Goal: Task Accomplishment & Management: Use online tool/utility

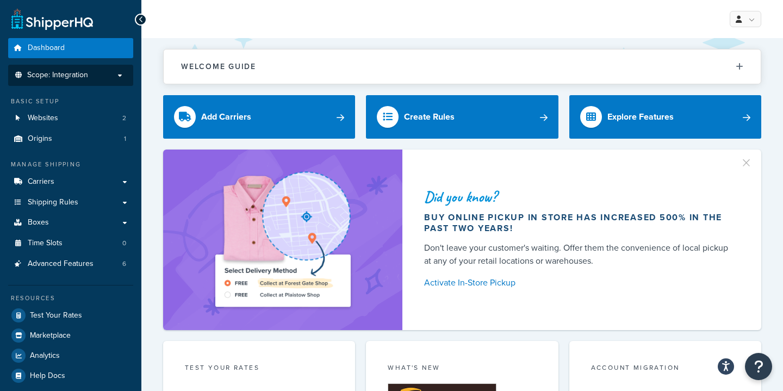
click at [117, 76] on p "Scope: Integration" at bounding box center [70, 75] width 115 height 9
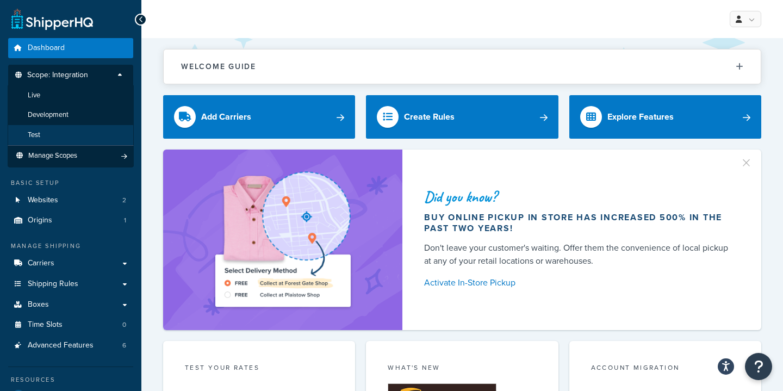
click at [53, 132] on li "Test" at bounding box center [71, 135] width 126 height 20
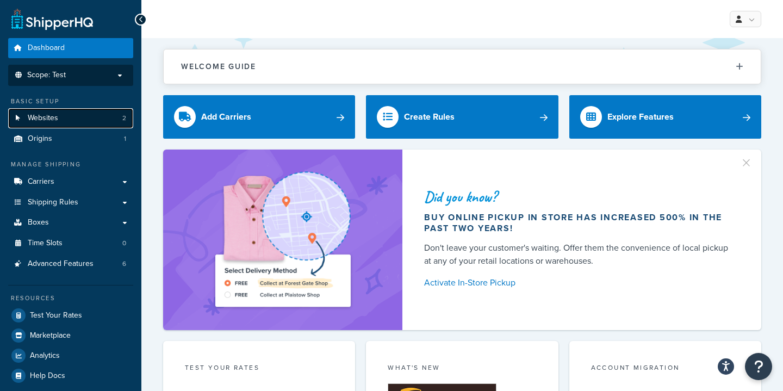
click at [94, 123] on link "Websites 2" at bounding box center [70, 118] width 125 height 20
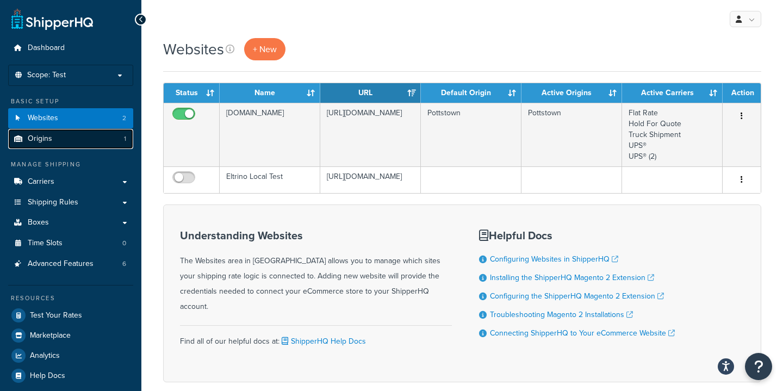
click at [54, 141] on link "Origins 1" at bounding box center [70, 139] width 125 height 20
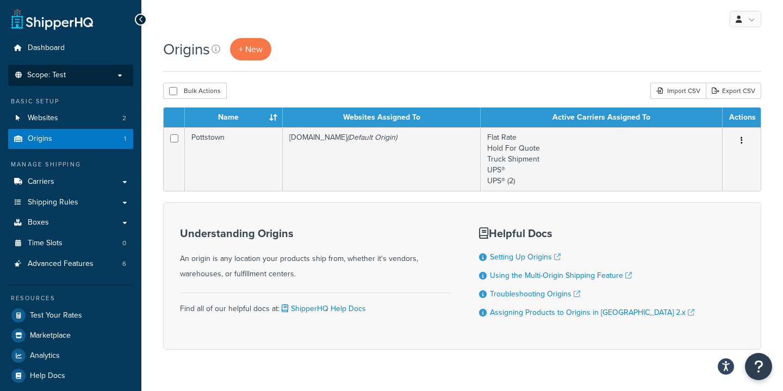
click at [88, 77] on p "Scope: Test" at bounding box center [70, 75] width 115 height 9
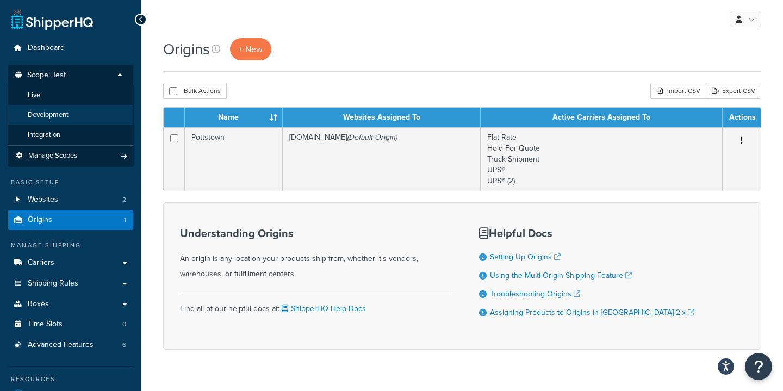
click at [72, 114] on li "Development" at bounding box center [71, 115] width 126 height 20
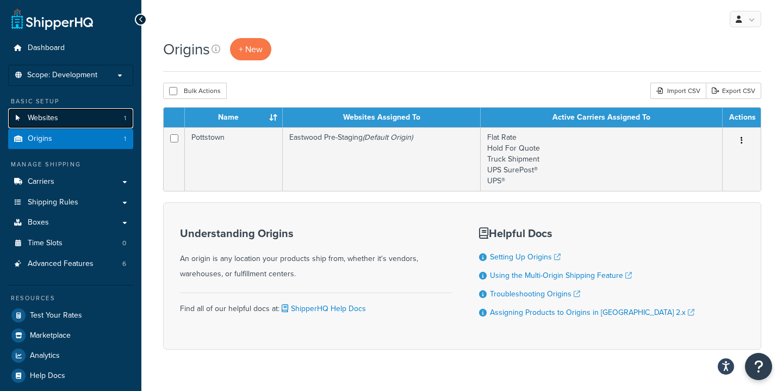
click at [65, 121] on link "Websites 1" at bounding box center [70, 118] width 125 height 20
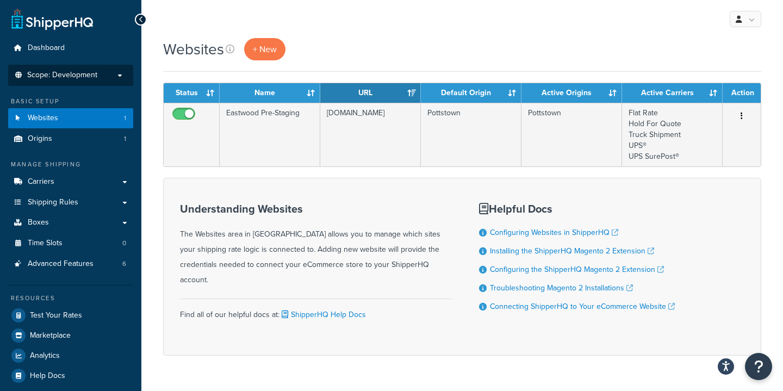
click at [105, 78] on p "Scope: Development" at bounding box center [70, 75] width 115 height 9
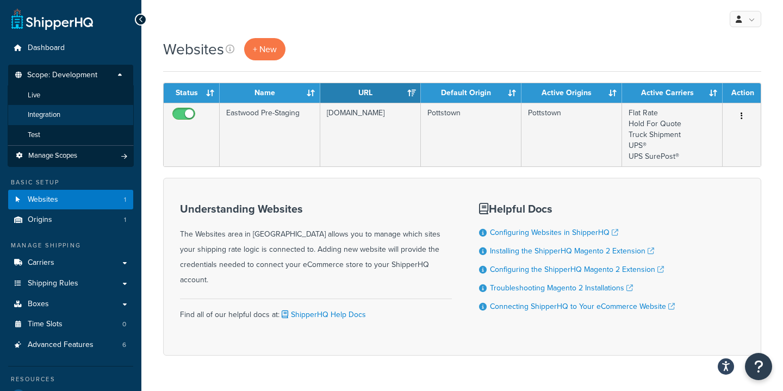
click at [52, 115] on span "Integration" at bounding box center [44, 114] width 33 height 9
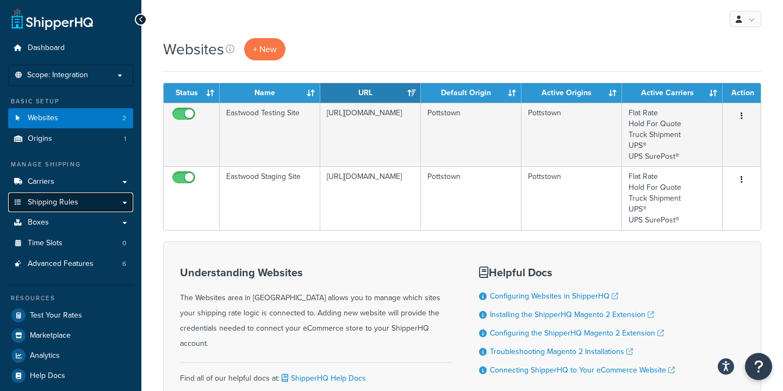
click at [89, 206] on link "Shipping Rules" at bounding box center [70, 203] width 125 height 20
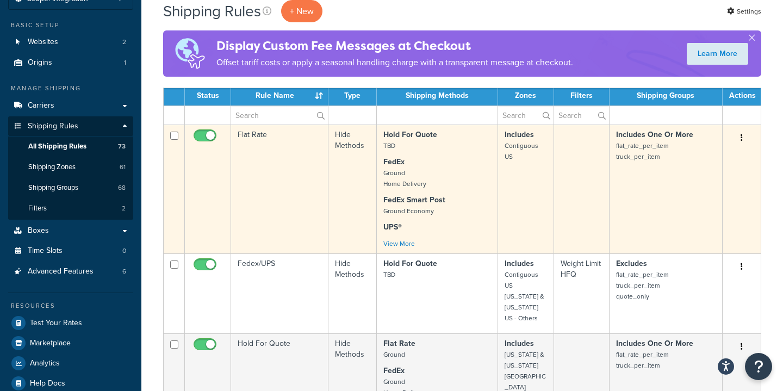
scroll to position [77, 0]
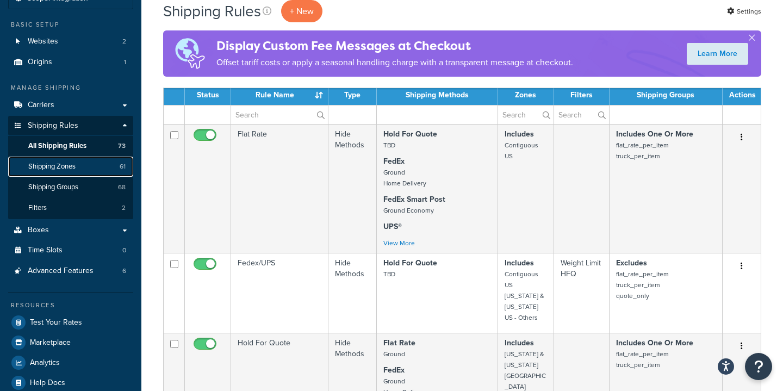
click at [66, 166] on span "Shipping Zones" at bounding box center [51, 166] width 47 height 9
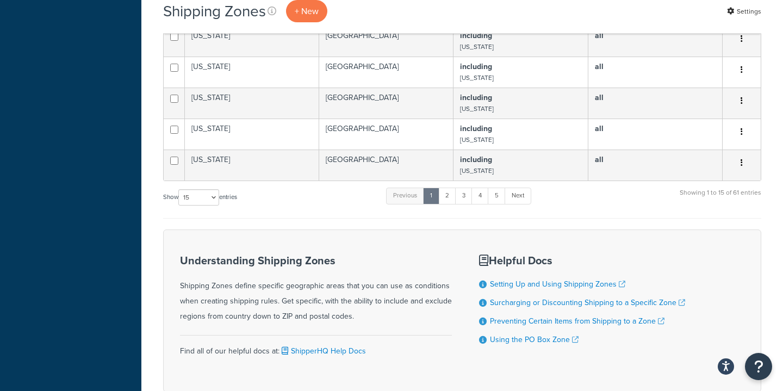
scroll to position [594, 0]
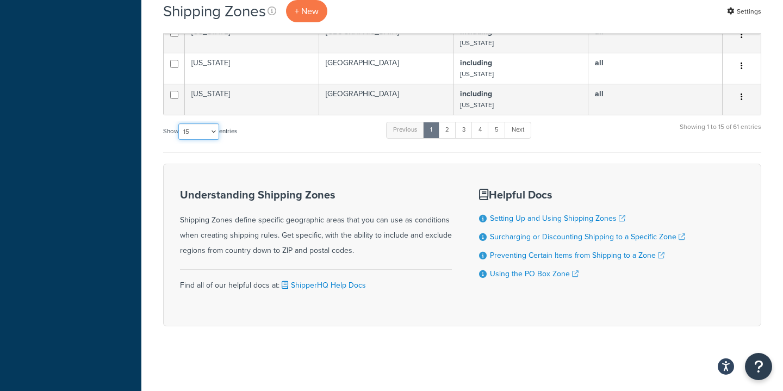
click at [210, 133] on select "10 15 25 50 100" at bounding box center [198, 131] width 41 height 16
select select "100"
click at [179, 140] on select "10 15 25 50 100" at bounding box center [198, 131] width 41 height 16
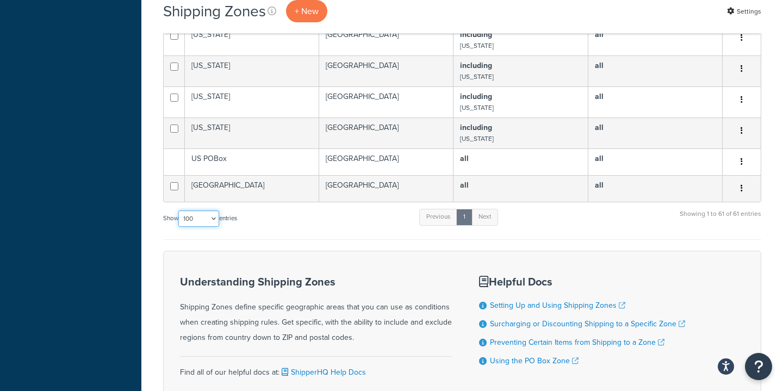
scroll to position [1921, 0]
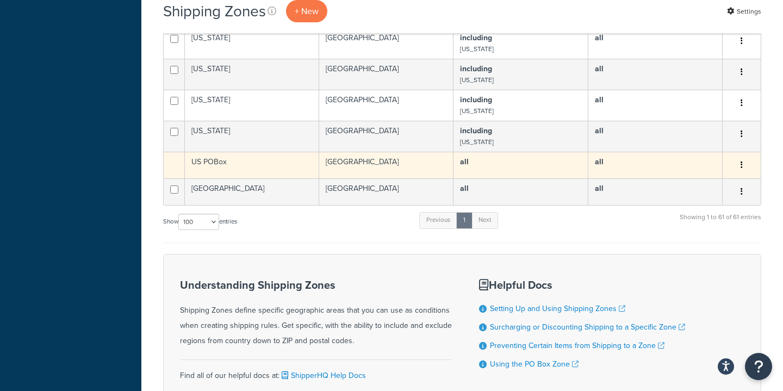
click at [256, 157] on td "US POBox" at bounding box center [252, 165] width 134 height 27
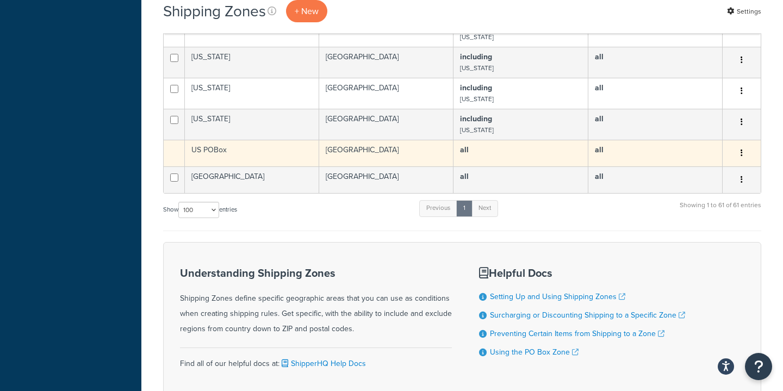
scroll to position [1934, 0]
click at [225, 148] on td "US POBox" at bounding box center [252, 152] width 134 height 27
click at [743, 152] on button "button" at bounding box center [741, 152] width 15 height 17
click at [523, 158] on td "all" at bounding box center [521, 152] width 134 height 27
click at [524, 155] on td "all" at bounding box center [521, 152] width 134 height 27
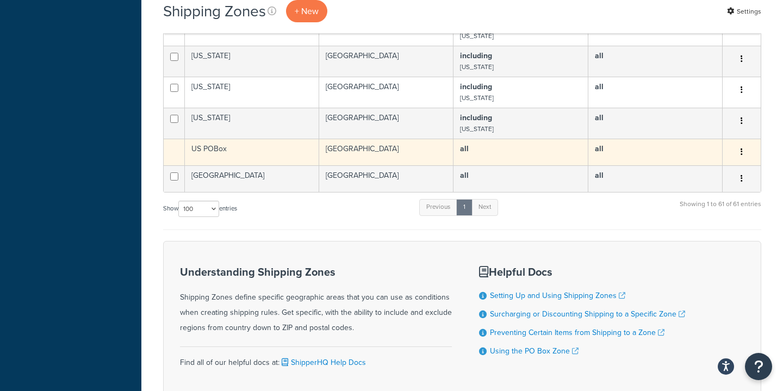
click at [524, 155] on td "all" at bounding box center [521, 152] width 134 height 27
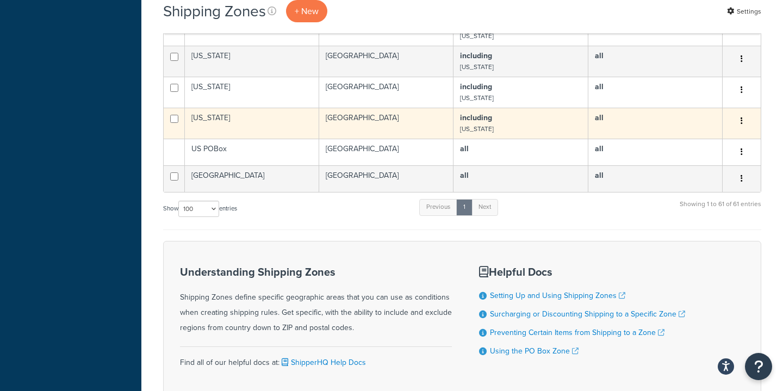
click at [364, 127] on td "United States" at bounding box center [386, 123] width 134 height 31
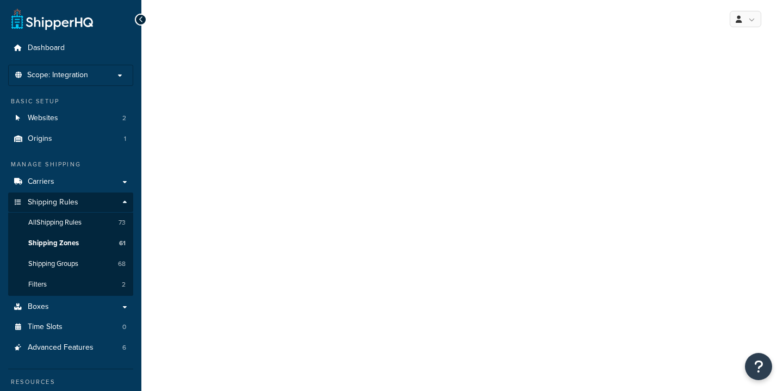
select select "including"
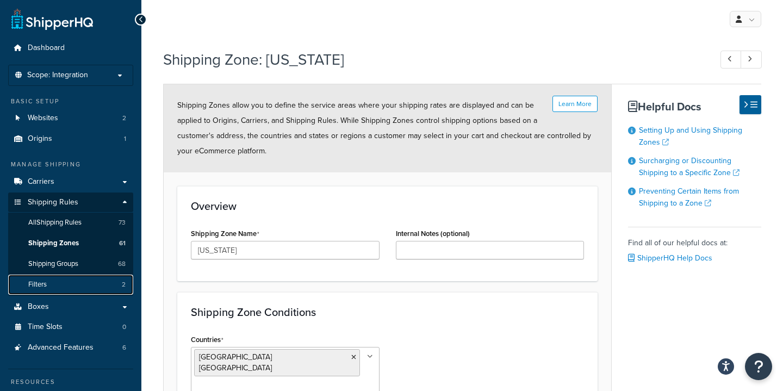
click at [51, 282] on link "Filters 2" at bounding box center [70, 285] width 125 height 20
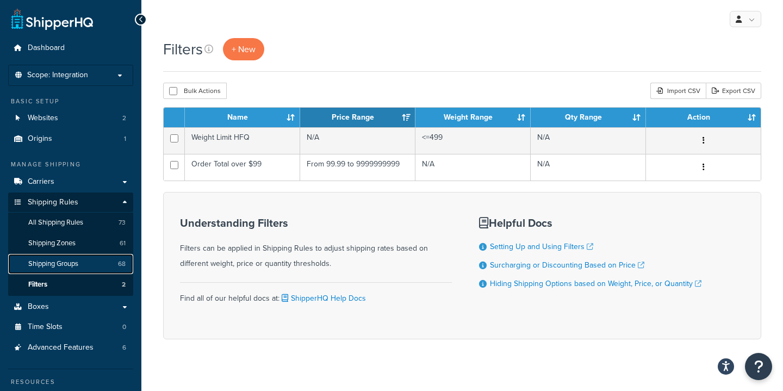
click at [55, 261] on span "Shipping Groups" at bounding box center [53, 263] width 50 height 9
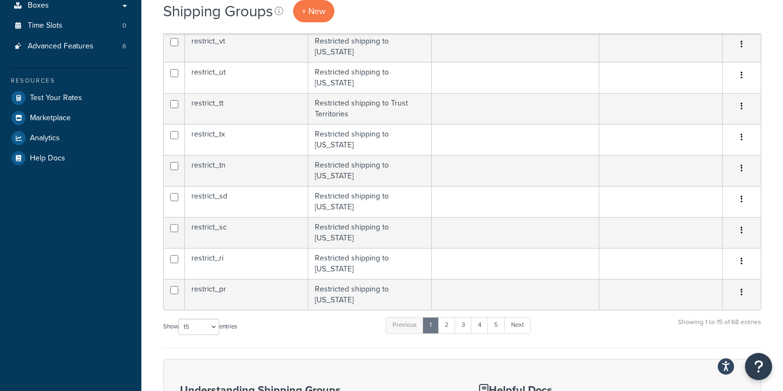
scroll to position [353, 0]
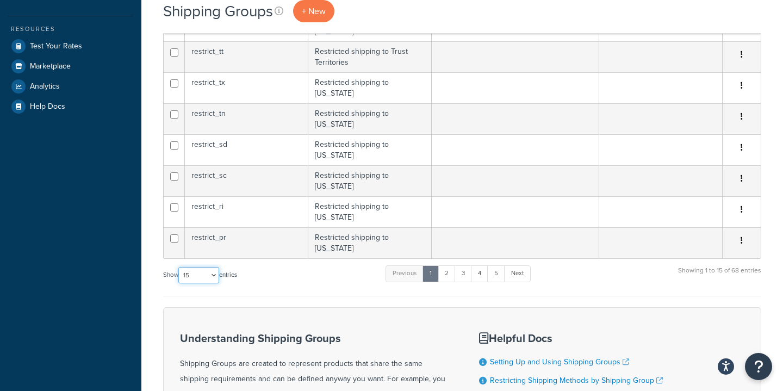
click at [214, 267] on select "10 15 25 50 100" at bounding box center [198, 275] width 41 height 16
select select "100"
click at [179, 283] on select "10 15 25 50 100" at bounding box center [198, 275] width 41 height 16
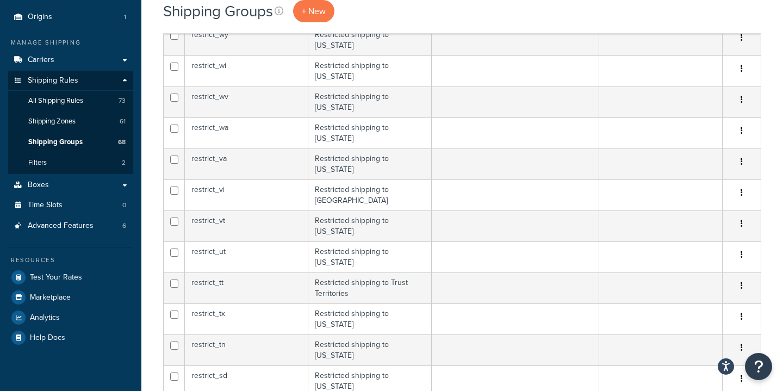
scroll to position [0, 0]
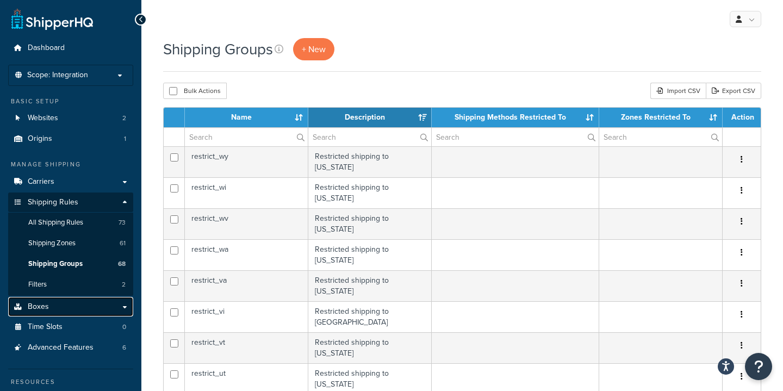
click at [113, 307] on link "Boxes" at bounding box center [70, 307] width 125 height 20
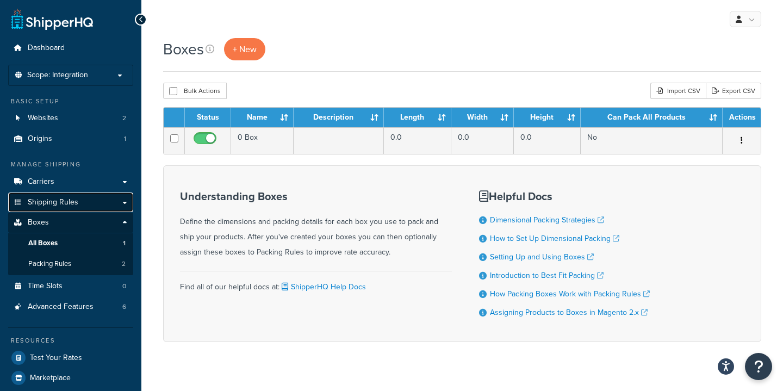
click at [62, 201] on span "Shipping Rules" at bounding box center [53, 202] width 51 height 9
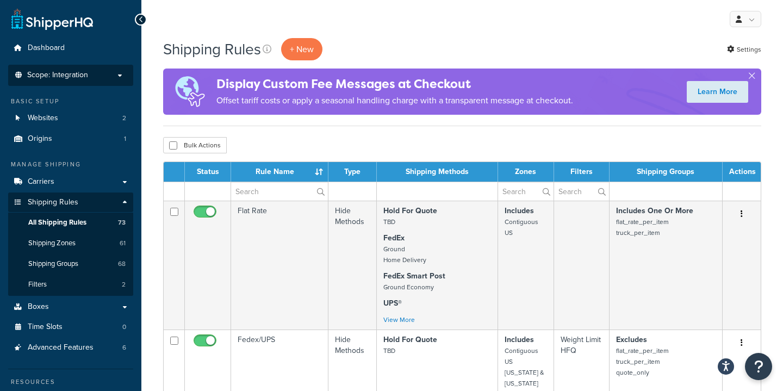
click at [98, 74] on p "Scope: Integration" at bounding box center [70, 75] width 115 height 9
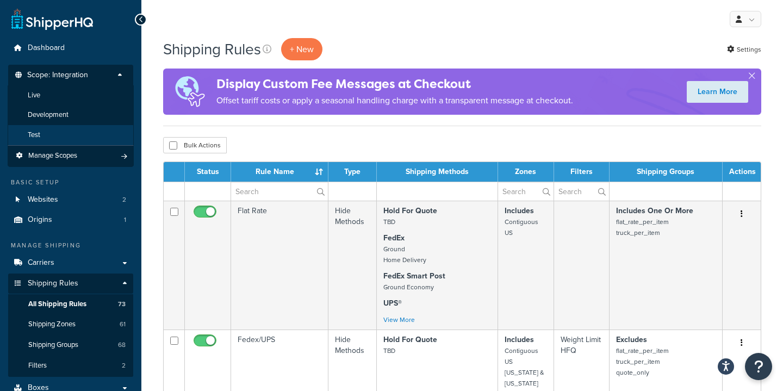
click at [69, 128] on li "Test" at bounding box center [71, 135] width 126 height 20
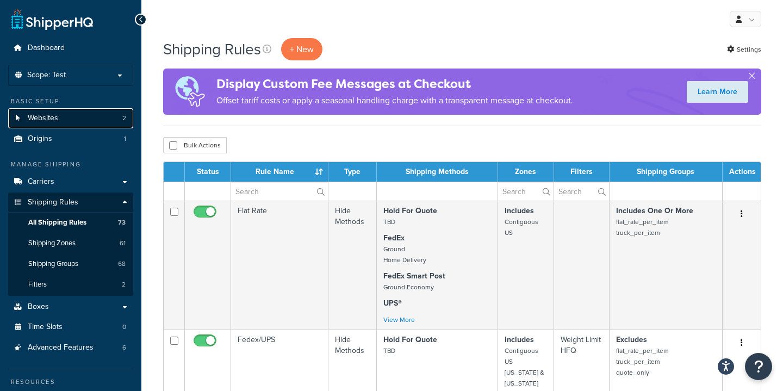
click at [70, 120] on link "Websites 2" at bounding box center [70, 118] width 125 height 20
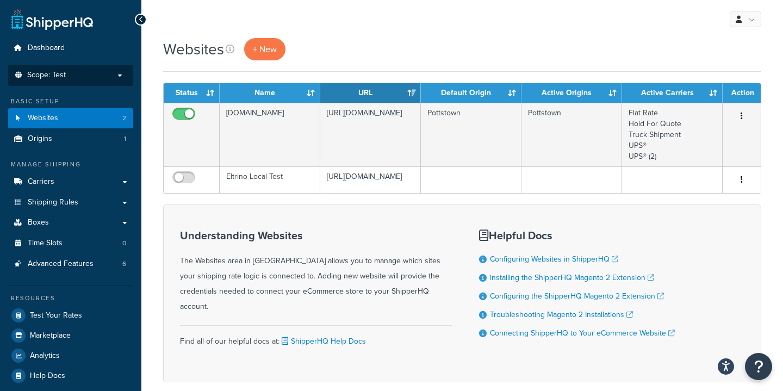
click at [91, 76] on p "Scope: Test" at bounding box center [70, 75] width 115 height 9
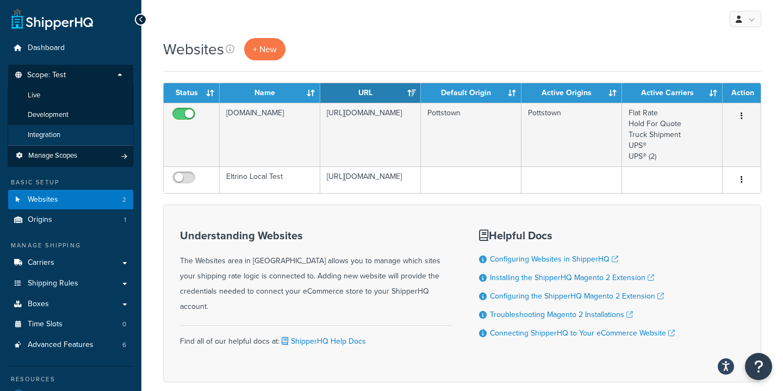
click at [75, 129] on li "Integration" at bounding box center [71, 135] width 126 height 20
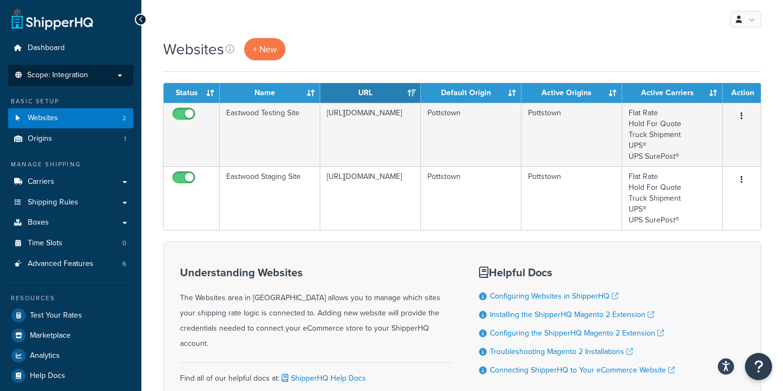
click at [101, 74] on p "Scope: Integration" at bounding box center [70, 75] width 115 height 9
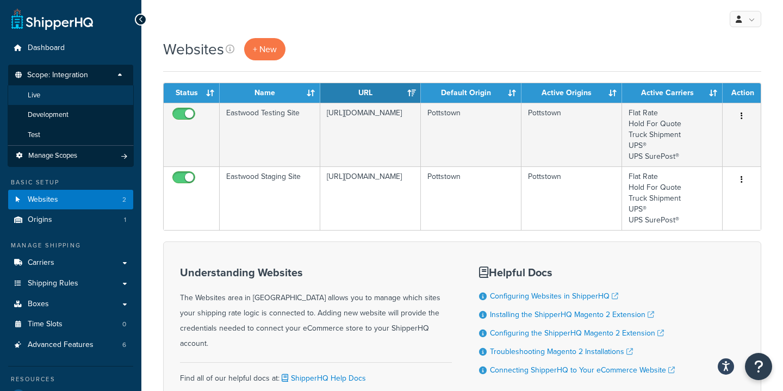
click at [79, 99] on li "Live" at bounding box center [71, 95] width 126 height 20
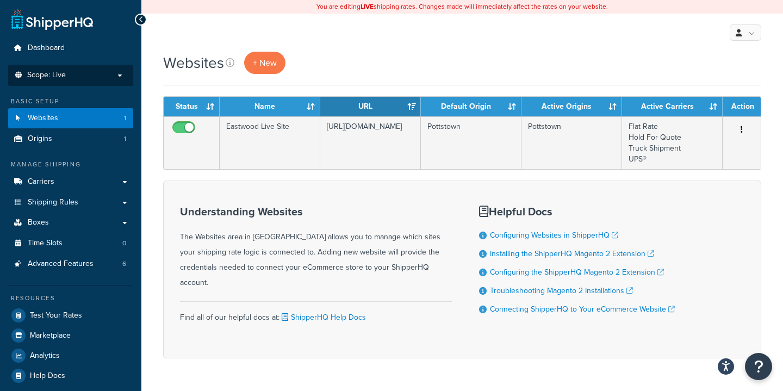
click at [104, 77] on p "Scope: Live" at bounding box center [70, 75] width 115 height 9
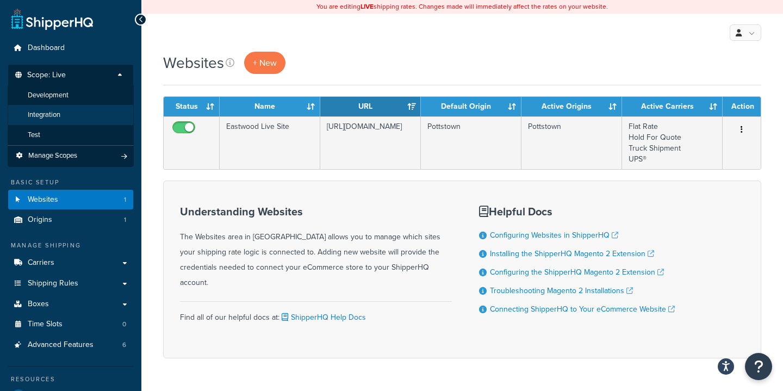
click at [78, 114] on li "Integration" at bounding box center [71, 115] width 126 height 20
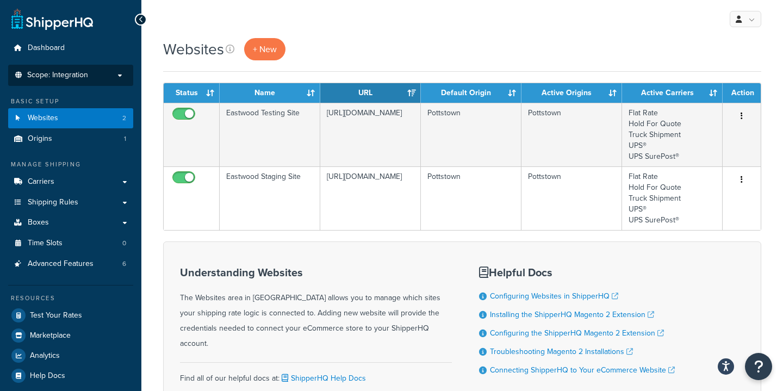
click at [96, 79] on p "Scope: Integration" at bounding box center [70, 75] width 115 height 9
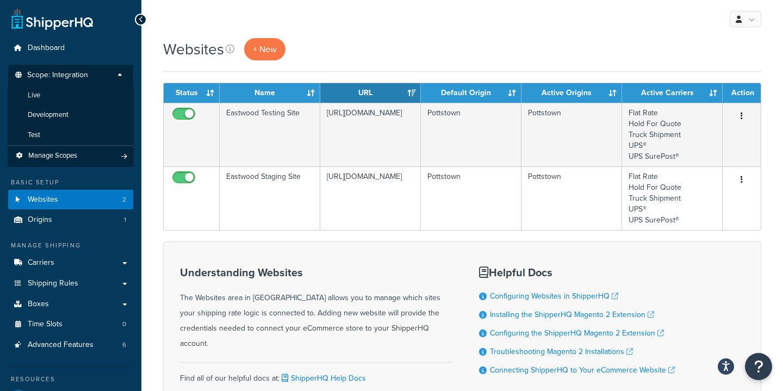
click at [419, 41] on div "Websites + New" at bounding box center [462, 49] width 598 height 22
click at [374, 54] on div "Websites + New" at bounding box center [462, 49] width 598 height 22
click at [65, 283] on span "Shipping Rules" at bounding box center [53, 283] width 51 height 9
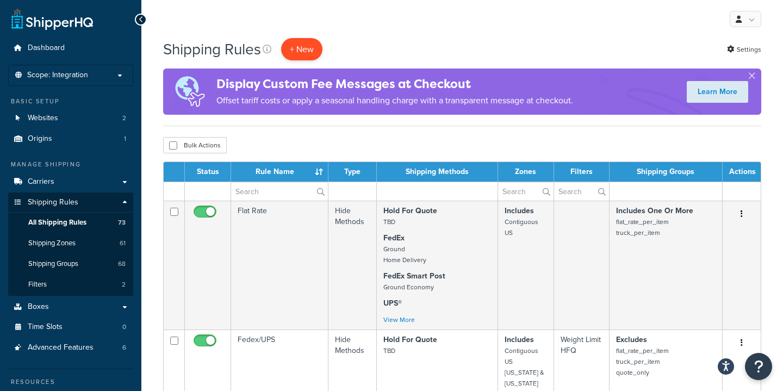
click at [310, 45] on p "+ New" at bounding box center [301, 49] width 41 height 22
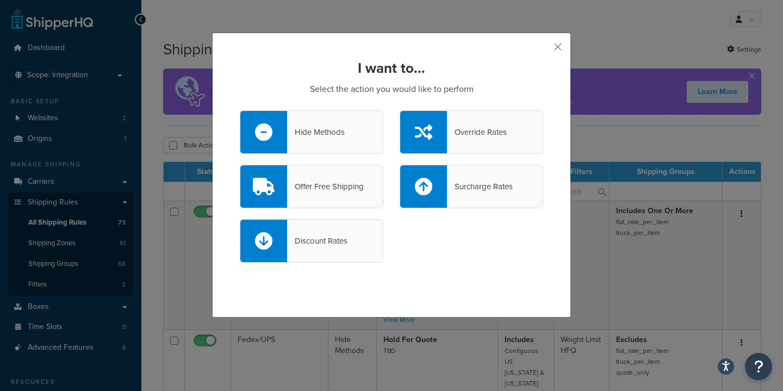
click at [312, 135] on div "Hide Methods" at bounding box center [316, 132] width 58 height 15
click at [0, 0] on input "Hide Methods" at bounding box center [0, 0] width 0 height 0
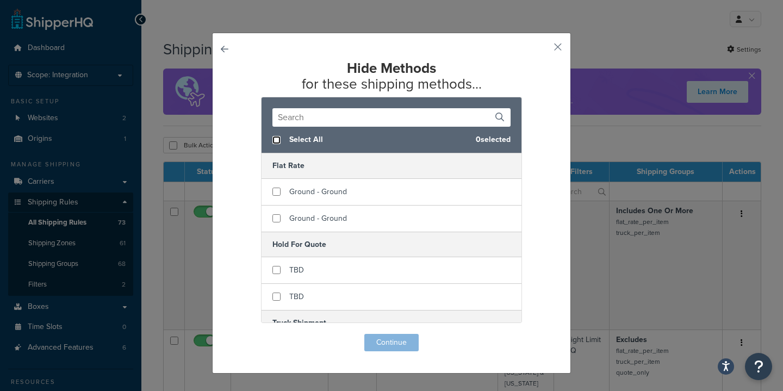
click at [276, 139] on input "checkbox" at bounding box center [276, 140] width 8 height 8
checkbox input "true"
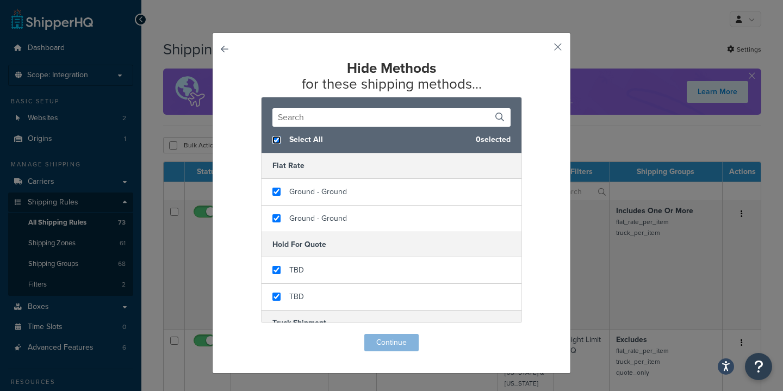
checkbox input "true"
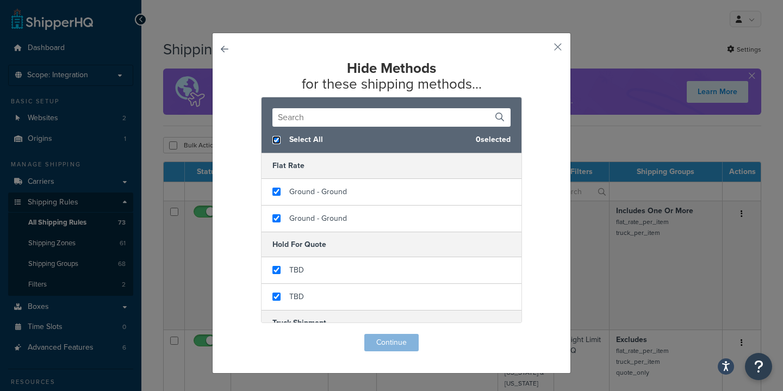
checkbox input "true"
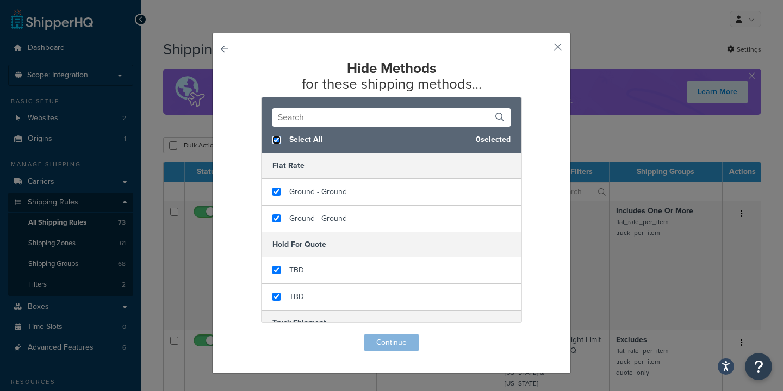
checkbox input "true"
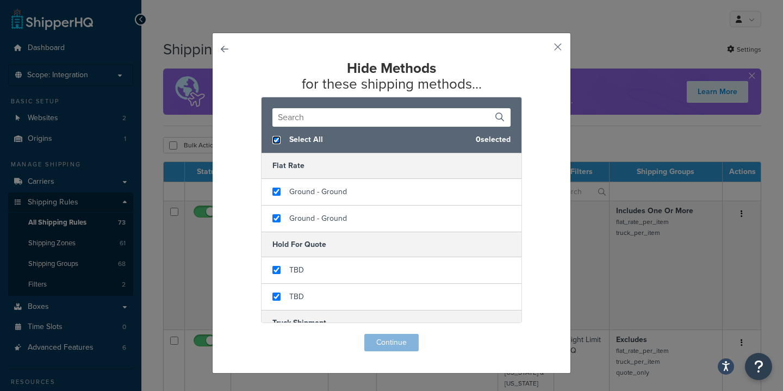
checkbox input "true"
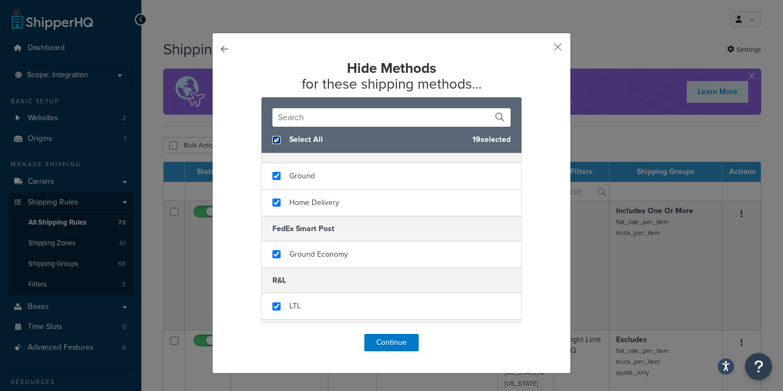
scroll to position [614, 0]
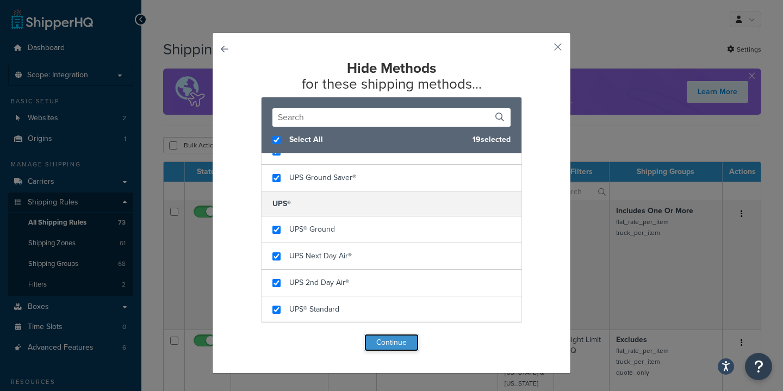
click at [401, 342] on button "Continue" at bounding box center [391, 342] width 54 height 17
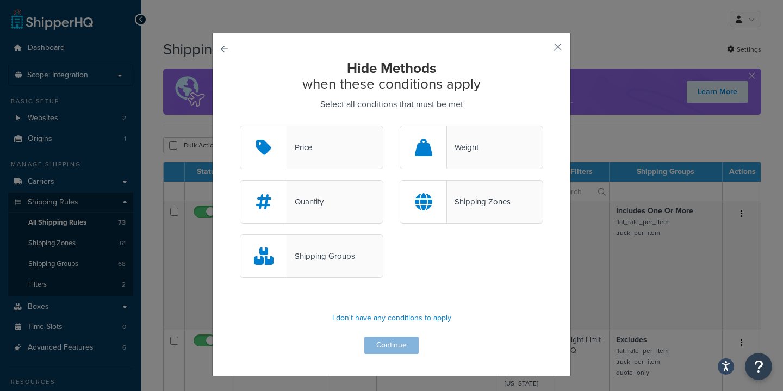
click at [482, 204] on div "Shipping Zones" at bounding box center [479, 201] width 64 height 15
click at [0, 0] on input "Shipping Zones" at bounding box center [0, 0] width 0 height 0
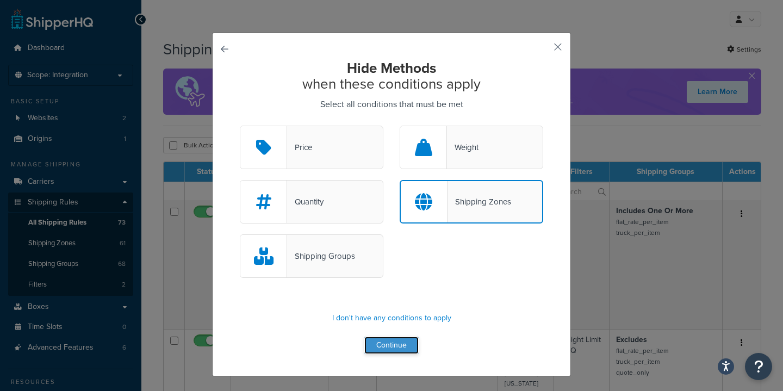
click at [387, 346] on button "Continue" at bounding box center [391, 345] width 54 height 17
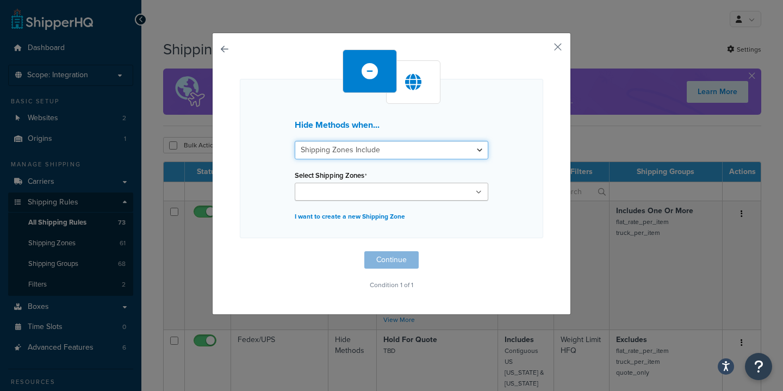
click at [469, 147] on select "Shipping Zones Include Shipping Zones Do Not Include" at bounding box center [392, 150] width 194 height 18
click at [295, 141] on select "Shipping Zones Include Shipping Zones Do Not Include" at bounding box center [392, 150] width 194 height 18
click at [451, 196] on ul at bounding box center [392, 192] width 194 height 18
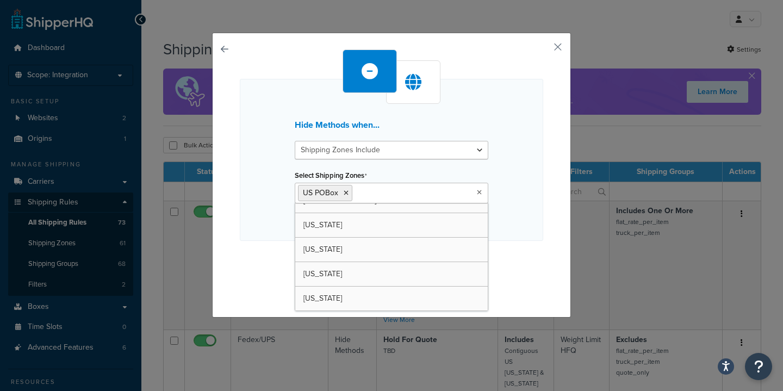
scroll to position [1360, 0]
click at [550, 191] on div "Hide Methods when... Shipping Zones Include Shipping Zones Do Not Include Selec…" at bounding box center [391, 175] width 359 height 285
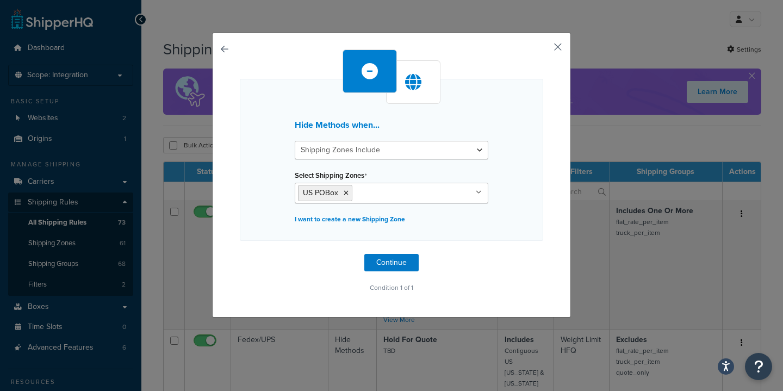
click at [543, 49] on button "button" at bounding box center [542, 50] width 3 height 3
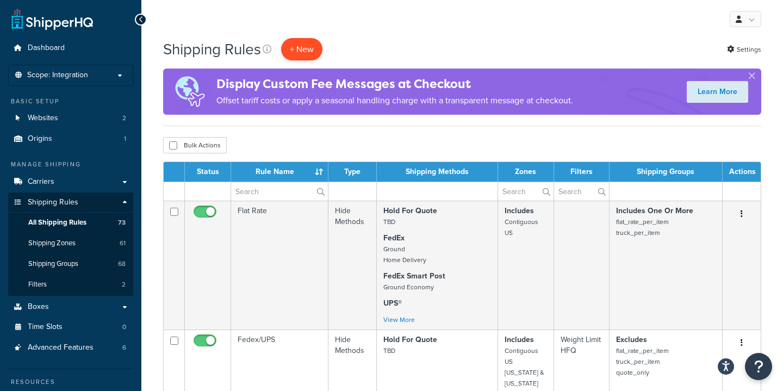
click at [309, 51] on p "+ New" at bounding box center [301, 49] width 41 height 22
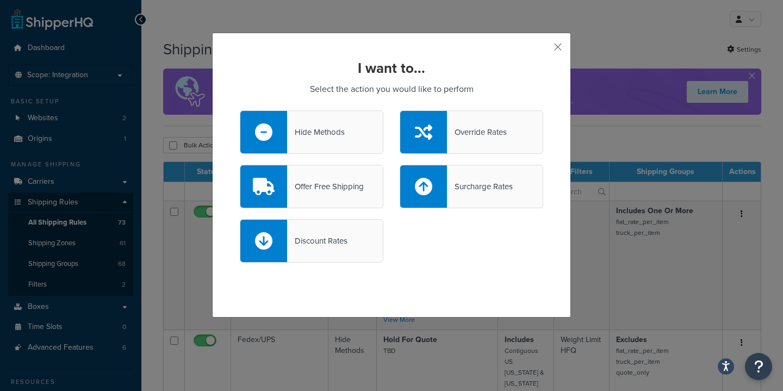
click at [307, 128] on div "Hide Methods" at bounding box center [316, 132] width 58 height 15
click at [0, 0] on input "Hide Methods" at bounding box center [0, 0] width 0 height 0
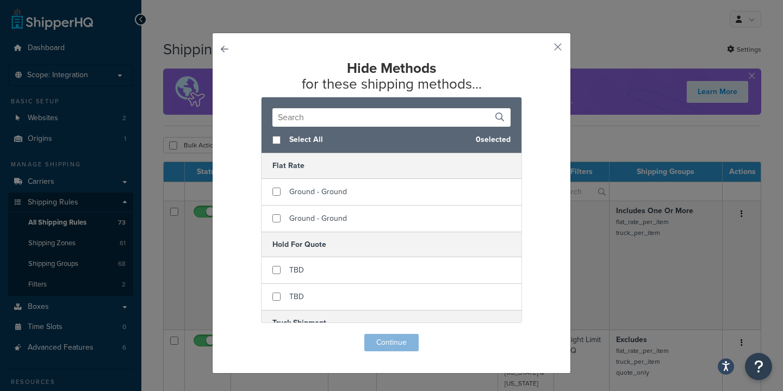
click at [307, 138] on span "Select All" at bounding box center [378, 139] width 178 height 15
checkbox input "true"
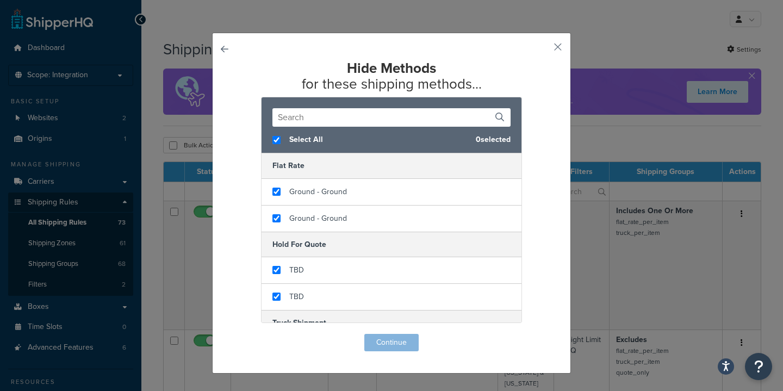
checkbox input "true"
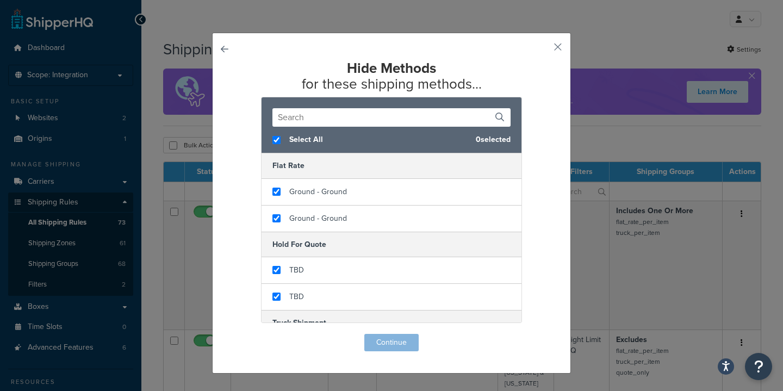
checkbox input "true"
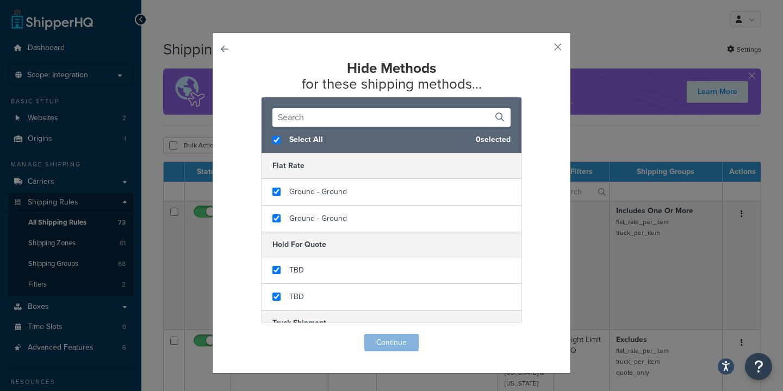
checkbox input "true"
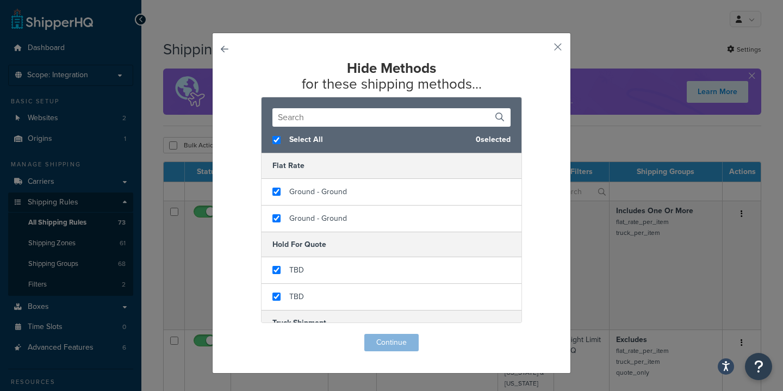
checkbox input "true"
click at [395, 340] on button "Continue" at bounding box center [391, 342] width 54 height 17
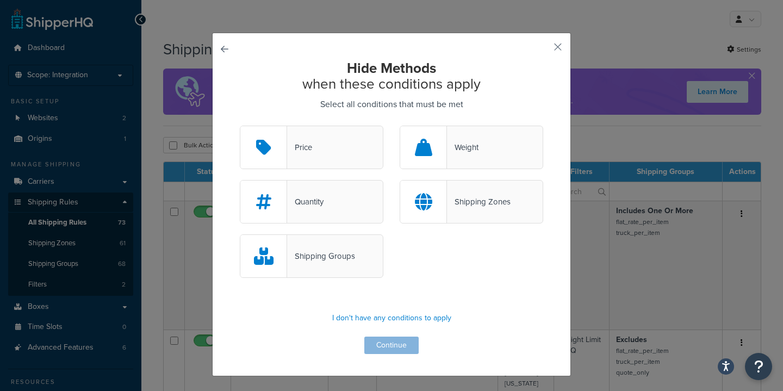
click at [481, 197] on div "Shipping Zones" at bounding box center [479, 201] width 64 height 15
click at [0, 0] on input "Shipping Zones" at bounding box center [0, 0] width 0 height 0
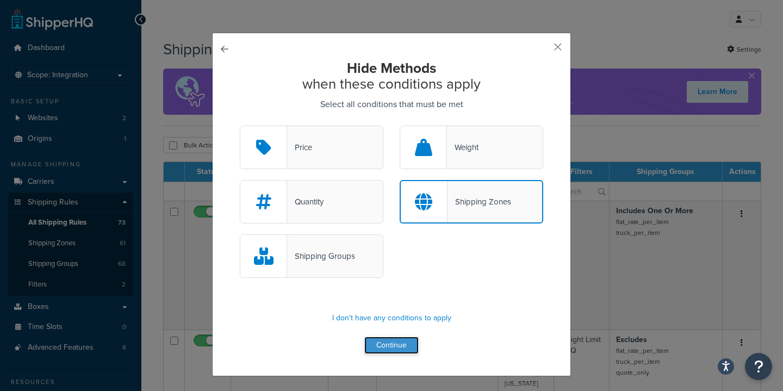
click at [396, 344] on button "Continue" at bounding box center [391, 345] width 54 height 17
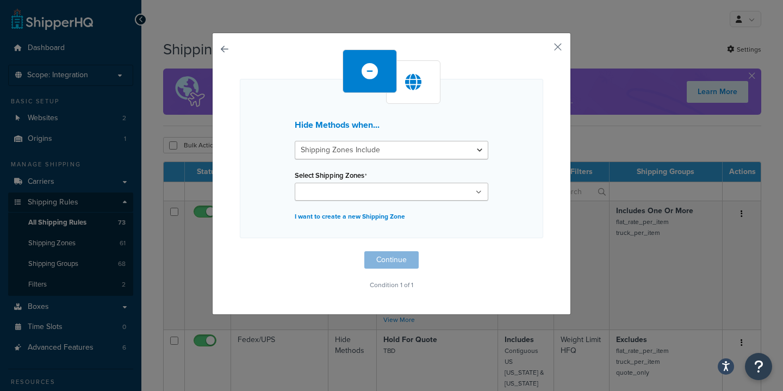
click at [437, 194] on ul at bounding box center [392, 192] width 194 height 18
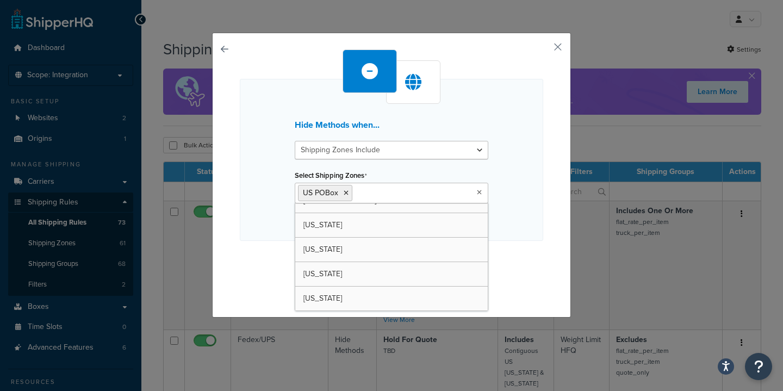
scroll to position [1360, 0]
click at [536, 253] on div "Hide Methods when... Shipping Zones Include Shipping Zones Do Not Include Selec…" at bounding box center [391, 172] width 303 height 246
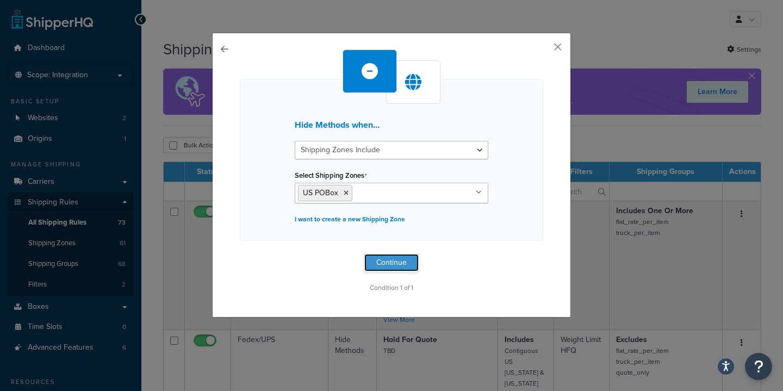
click at [387, 261] on button "Continue" at bounding box center [391, 262] width 54 height 17
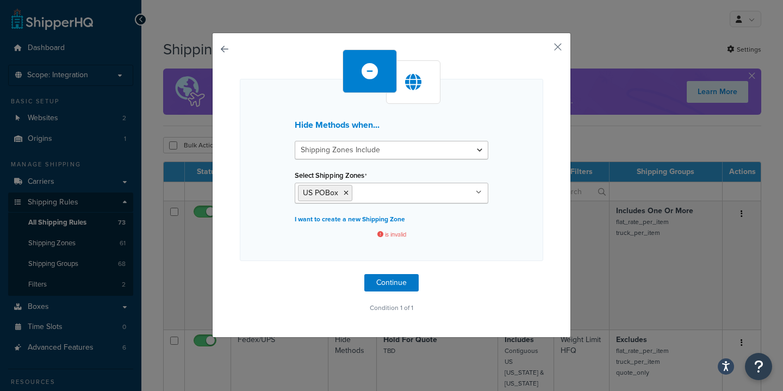
click at [381, 235] on icon at bounding box center [380, 235] width 6 height 6
click at [399, 280] on button "Continue" at bounding box center [391, 282] width 54 height 17
click at [380, 234] on icon at bounding box center [380, 235] width 6 height 6
click at [400, 235] on span "is invalid" at bounding box center [392, 235] width 194 height 8
click at [377, 75] on icon at bounding box center [370, 71] width 16 height 16
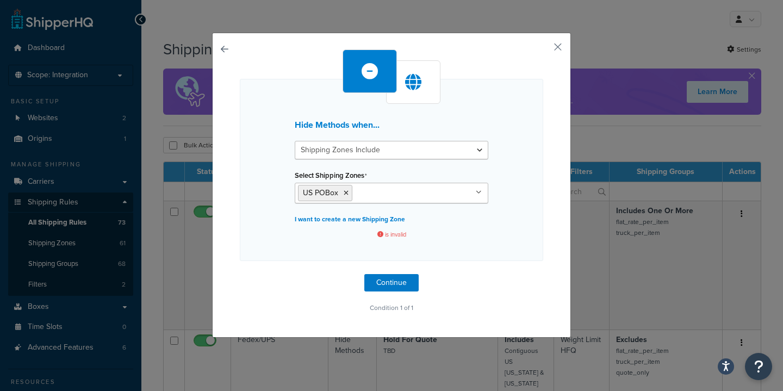
click at [427, 89] on div at bounding box center [413, 82] width 54 height 44
click at [400, 308] on p "Condition 1 of 1" at bounding box center [391, 307] width 303 height 15
click at [476, 148] on select "Shipping Zones Include Shipping Zones Do Not Include" at bounding box center [392, 150] width 194 height 18
click at [295, 141] on select "Shipping Zones Include Shipping Zones Do Not Include" at bounding box center [392, 150] width 194 height 18
click at [452, 154] on select "Shipping Zones Include Shipping Zones Do Not Include" at bounding box center [392, 150] width 194 height 18
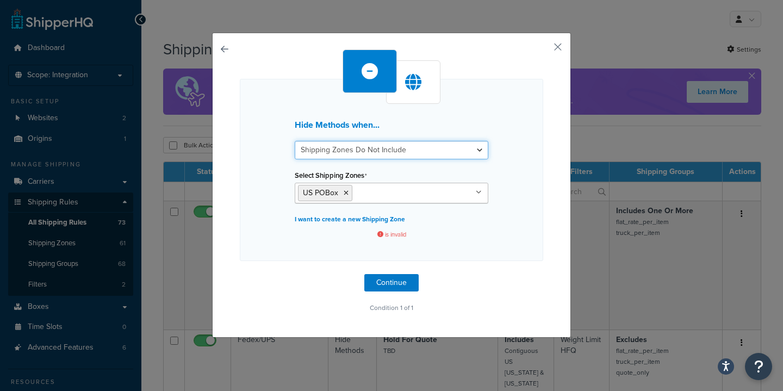
select select "include"
click at [295, 141] on select "Shipping Zones Include Shipping Zones Do Not Include" at bounding box center [392, 150] width 194 height 18
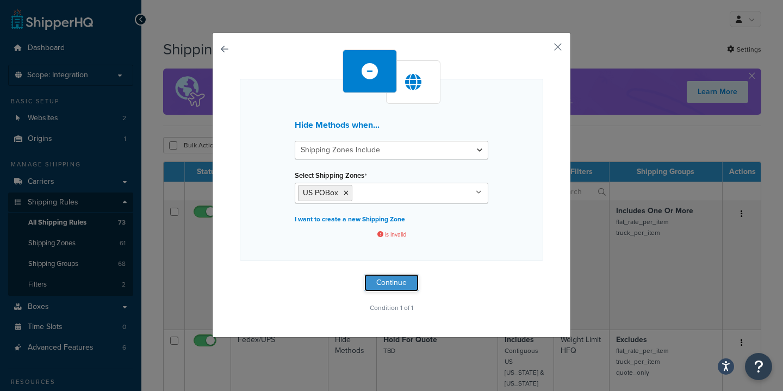
click at [390, 287] on button "Continue" at bounding box center [391, 282] width 54 height 17
click at [229, 51] on div "Hide Methods when... Shipping Zones Include Shipping Zones Do Not Include Selec…" at bounding box center [391, 185] width 359 height 305
click at [240, 274] on button "button" at bounding box center [240, 274] width 0 height 0
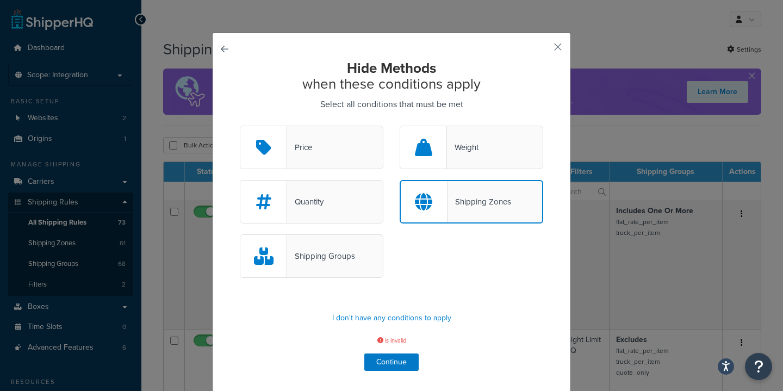
click at [240, 126] on button "button" at bounding box center [240, 126] width 0 height 0
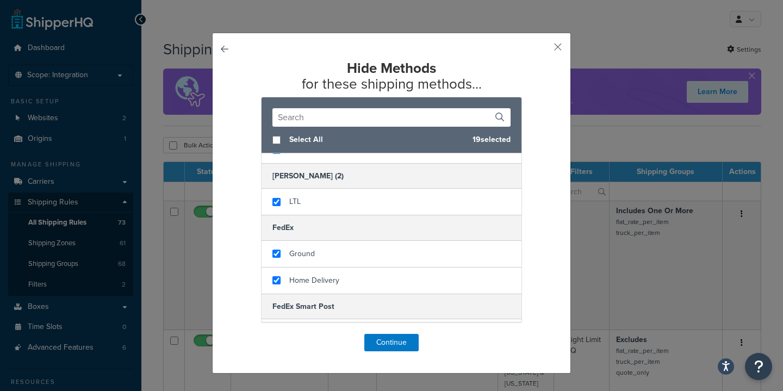
scroll to position [0, 0]
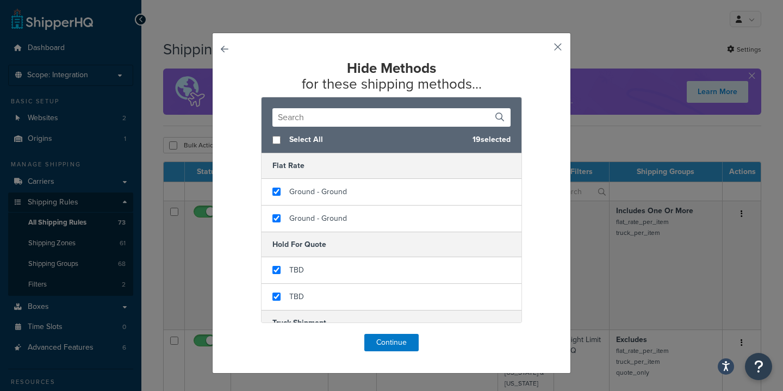
click at [543, 49] on button "button" at bounding box center [542, 50] width 3 height 3
click at [557, 47] on div "Shipping Rules + New Hide Methods for these shipping methods... Select All 19 s…" at bounding box center [462, 49] width 598 height 22
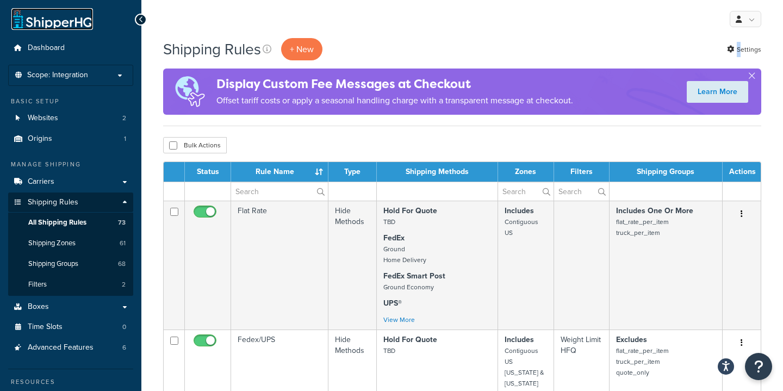
click at [42, 23] on link at bounding box center [52, 19] width 82 height 22
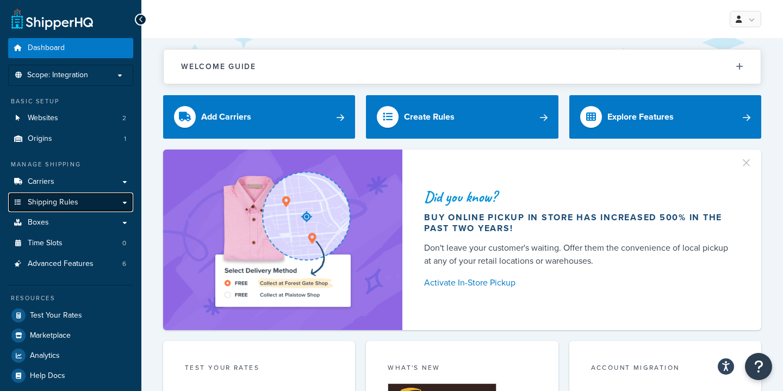
click at [77, 201] on span "Shipping Rules" at bounding box center [53, 202] width 51 height 9
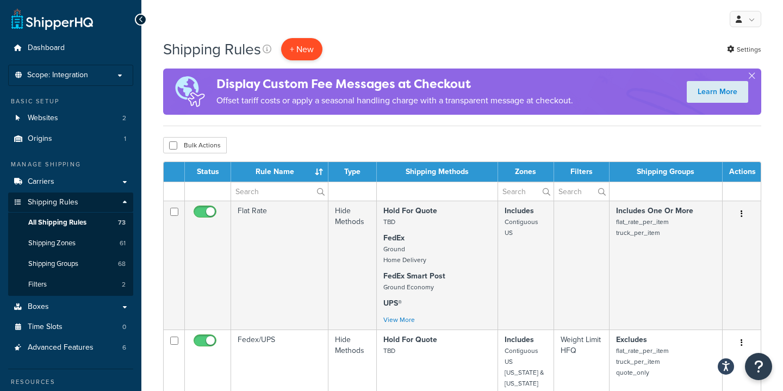
click at [304, 46] on p "+ New" at bounding box center [301, 49] width 41 height 22
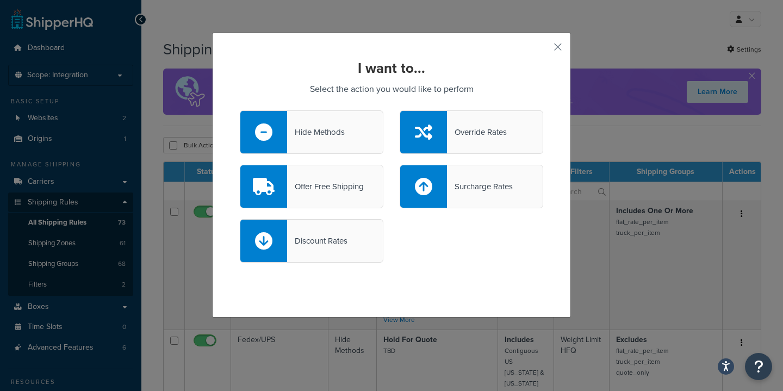
click at [338, 130] on div "Hide Methods" at bounding box center [316, 132] width 58 height 15
click at [0, 0] on input "Hide Methods" at bounding box center [0, 0] width 0 height 0
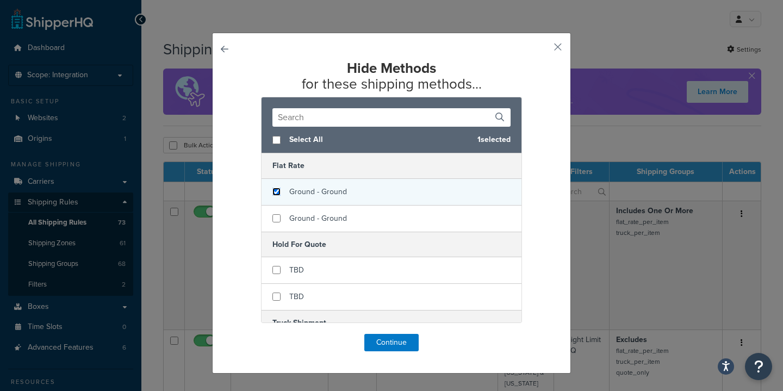
click at [275, 191] on input "checkbox" at bounding box center [276, 192] width 8 height 8
checkbox input "true"
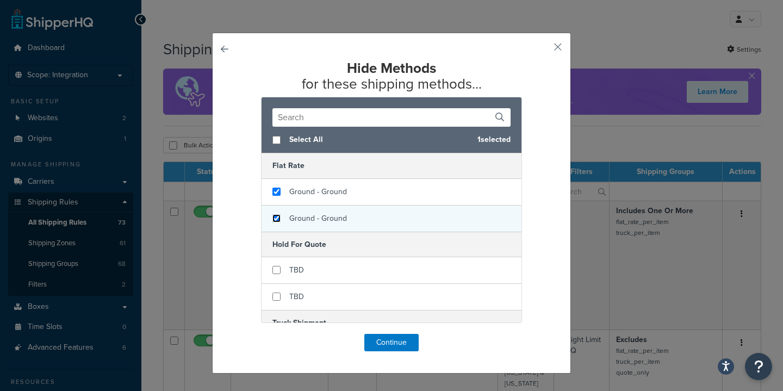
click at [277, 215] on input "checkbox" at bounding box center [276, 218] width 8 height 8
checkbox input "true"
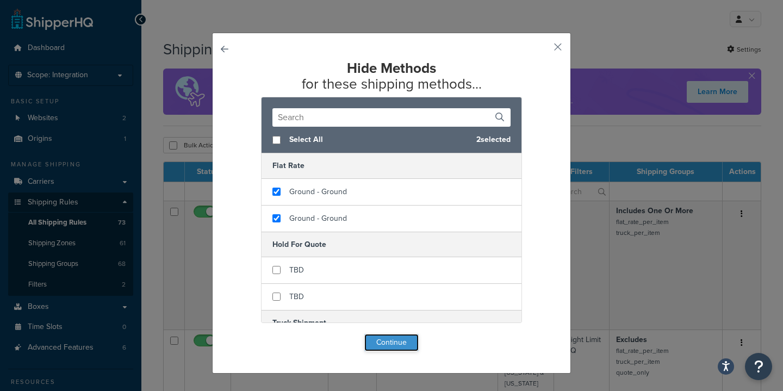
click at [406, 336] on button "Continue" at bounding box center [391, 342] width 54 height 17
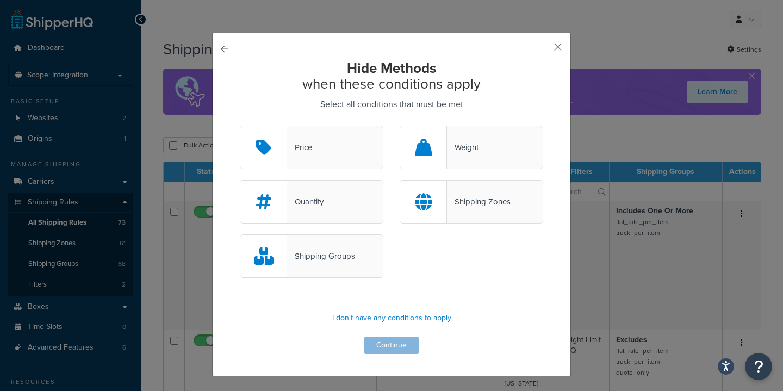
click at [508, 208] on div "Shipping Zones" at bounding box center [479, 201] width 64 height 15
click at [0, 0] on input "Shipping Zones" at bounding box center [0, 0] width 0 height 0
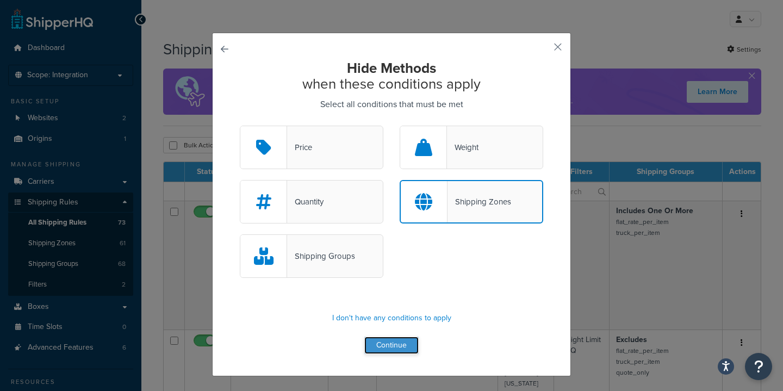
click at [400, 344] on button "Continue" at bounding box center [391, 345] width 54 height 17
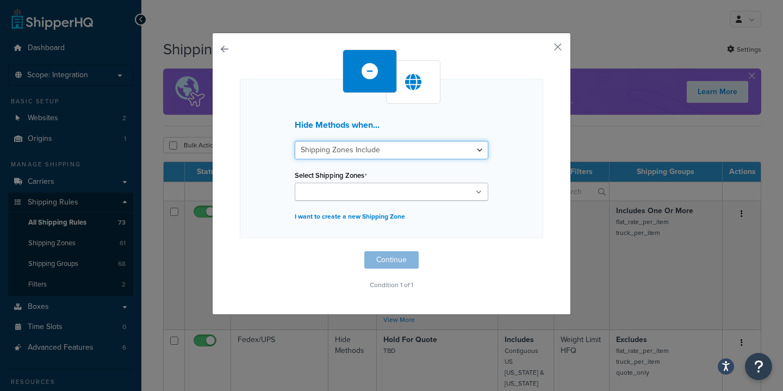
click at [463, 146] on select "Shipping Zones Include Shipping Zones Do Not Include" at bounding box center [392, 150] width 194 height 18
click at [295, 141] on select "Shipping Zones Include Shipping Zones Do Not Include" at bounding box center [392, 150] width 194 height 18
click at [435, 196] on ul at bounding box center [392, 192] width 194 height 18
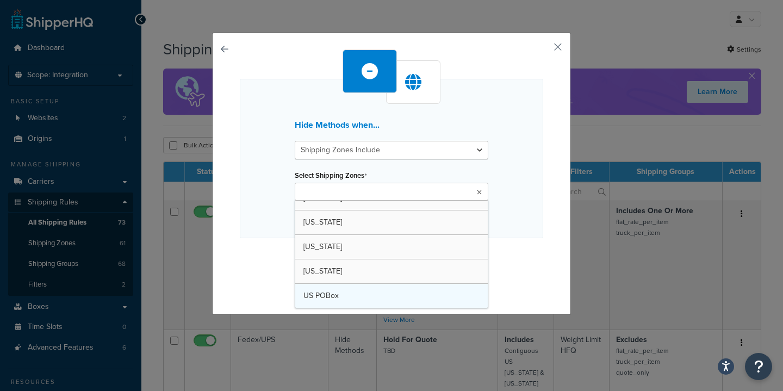
scroll to position [1360, 0]
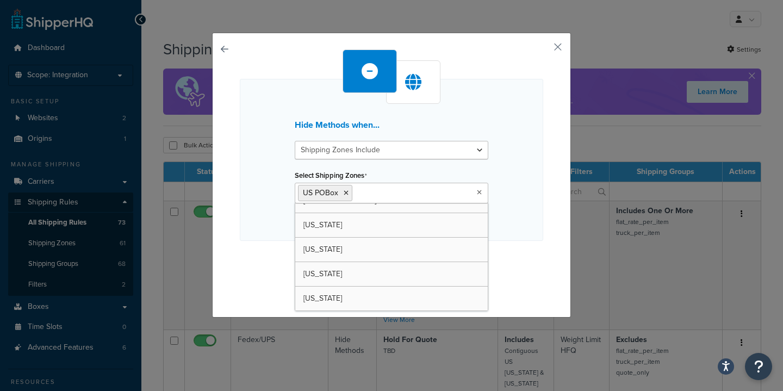
click at [532, 251] on div "Hide Methods when... Shipping Zones Include Shipping Zones Do Not Include Selec…" at bounding box center [391, 172] width 303 height 246
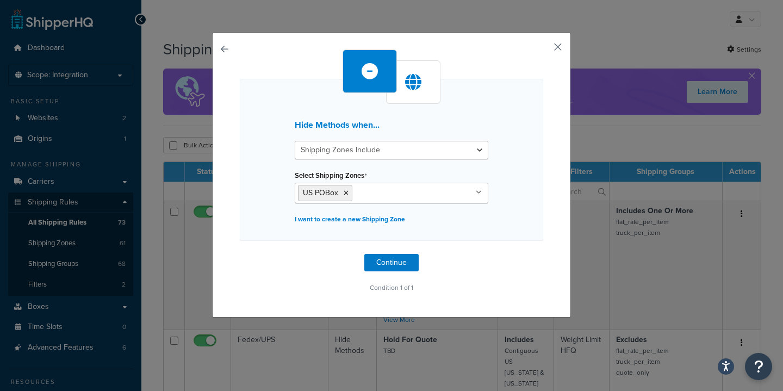
click at [543, 49] on button "button" at bounding box center [542, 50] width 3 height 3
